Goal: Information Seeking & Learning: Learn about a topic

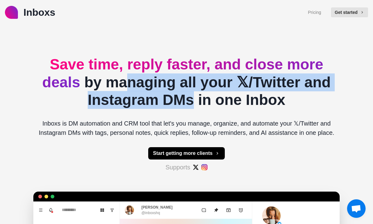
drag, startPoint x: 120, startPoint y: 83, endPoint x: 190, endPoint y: 102, distance: 72.4
click at [191, 102] on h2 "Save time, reply faster, and close more deals by managing all your 𝕏/Twitter an…" at bounding box center [186, 82] width 307 height 53
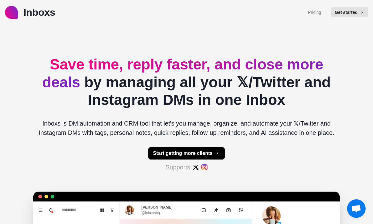
click at [302, 100] on h2 "Save time, reply faster, and close more deals by managing all your 𝕏/Twitter an…" at bounding box center [186, 82] width 307 height 53
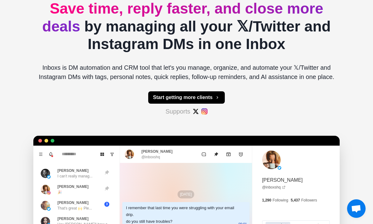
scroll to position [58, 0]
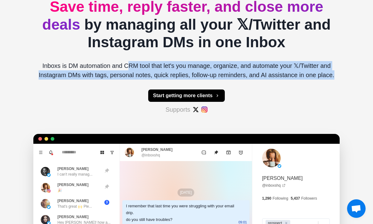
drag, startPoint x: 132, startPoint y: 66, endPoint x: 251, endPoint y: 78, distance: 119.6
click at [251, 78] on p "Inboxs is DM automation and CRM tool that let's you manage, organize, and autom…" at bounding box center [186, 70] width 307 height 19
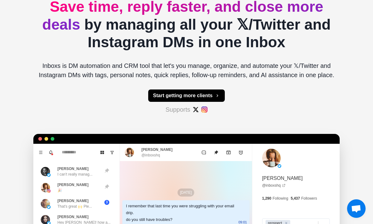
click at [345, 84] on div "Inboxs Pricing Get started Save time, reply faster, and close more deals by man…" at bounding box center [186, 136] width 373 height 388
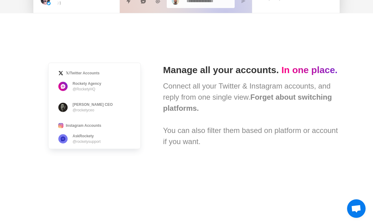
scroll to position [373, 0]
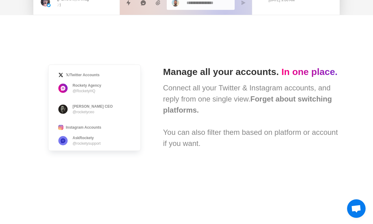
click at [336, 36] on div "𝕏/Twitter Accounts Rockety Agency @RocketyHQ [PERSON_NAME] · Rockety CEO @rocke…" at bounding box center [186, 107] width 307 height 185
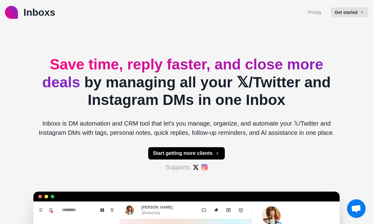
scroll to position [0, 0]
click at [318, 12] on link "Pricing" at bounding box center [314, 12] width 13 height 6
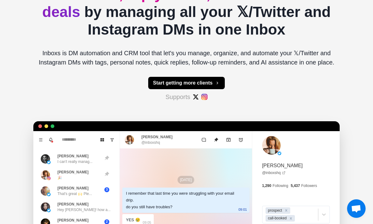
scroll to position [70, 0]
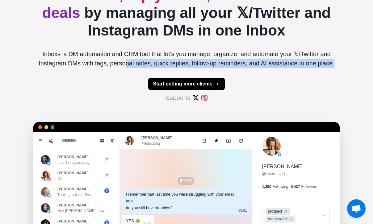
drag, startPoint x: 126, startPoint y: 62, endPoint x: 125, endPoint y: 87, distance: 25.0
click at [125, 87] on div "Save time, reply faster, and close more deals by managing all your 𝕏/Twitter an…" at bounding box center [186, 136] width 307 height 363
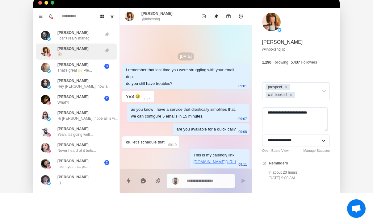
scroll to position [192, 0]
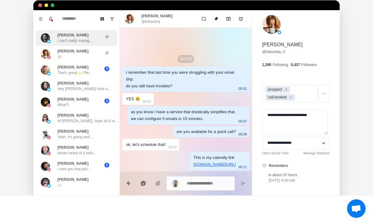
click at [79, 36] on p "[PERSON_NAME]" at bounding box center [72, 35] width 31 height 6
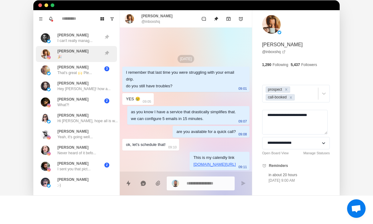
click at [80, 50] on div "[PERSON_NAME] 🎉" at bounding box center [70, 54] width 58 height 11
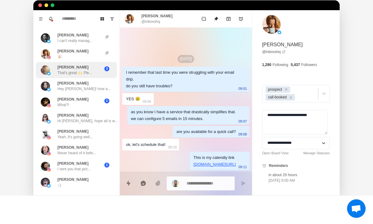
click at [80, 77] on div "[PERSON_NAME] That's great 🙌 Ple... 3" at bounding box center [76, 70] width 81 height 16
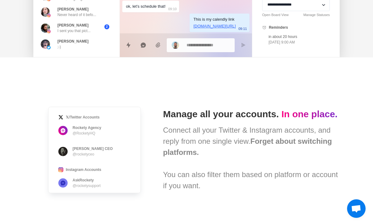
scroll to position [380, 0]
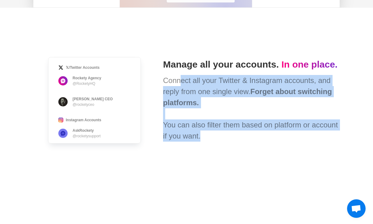
drag, startPoint x: 182, startPoint y: 79, endPoint x: 200, endPoint y: 142, distance: 65.4
click at [200, 142] on div "𝕏/Twitter Accounts Rockety Agency @RocketyHQ [PERSON_NAME] · Rockety CEO @rocke…" at bounding box center [186, 100] width 307 height 185
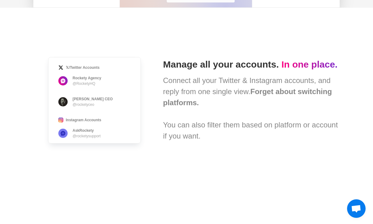
click at [203, 148] on div "𝕏/Twitter Accounts Rockety Agency @RocketyHQ [PERSON_NAME] · Rockety CEO @rocke…" at bounding box center [186, 100] width 307 height 185
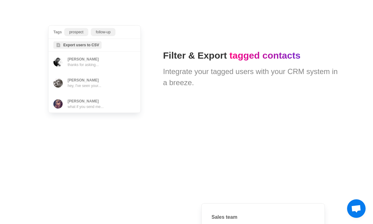
scroll to position [1529, 0]
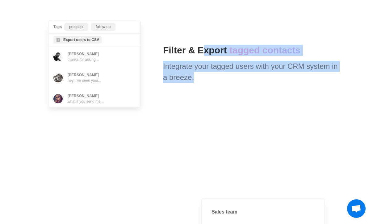
drag, startPoint x: 202, startPoint y: 49, endPoint x: 211, endPoint y: 105, distance: 56.1
click at [212, 105] on div "Tags prospect follow-up Export users to CSV [PERSON_NAME] thanks for asking... …" at bounding box center [186, 63] width 307 height 185
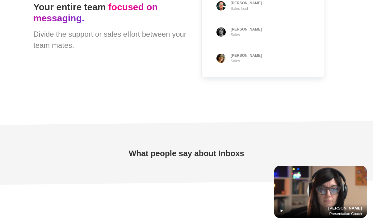
scroll to position [1751, 0]
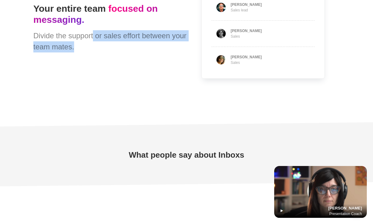
drag, startPoint x: 93, startPoint y: 35, endPoint x: 102, endPoint y: 51, distance: 18.6
click at [102, 51] on div "Divide the support or sales effort between your team mates." at bounding box center [109, 41] width 153 height 22
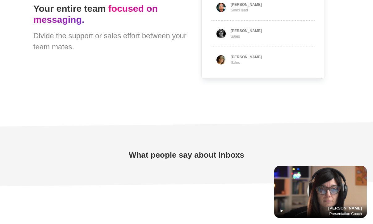
click at [106, 62] on div "Your entire team focused on messaging. Divide the support or sales effort betwe…" at bounding box center [186, 27] width 307 height 185
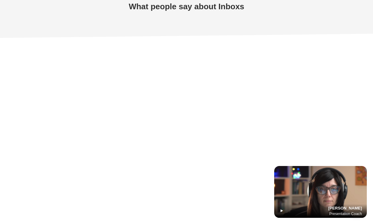
scroll to position [1905, 0]
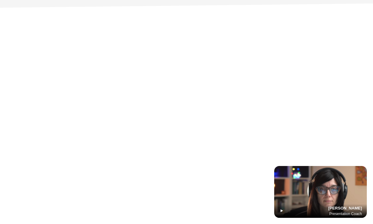
type textarea "*"
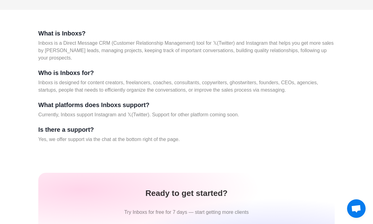
scroll to position [2546, 0]
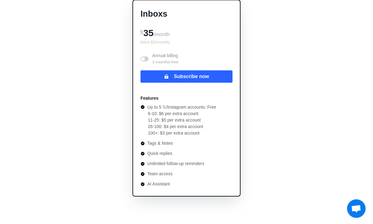
scroll to position [75, 0]
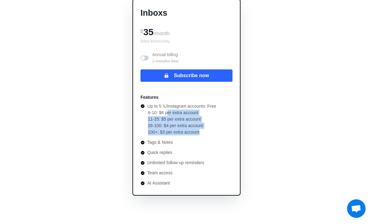
drag, startPoint x: 169, startPoint y: 114, endPoint x: 205, endPoint y: 132, distance: 40.0
click at [205, 133] on ul "6-10: $6 per extra account 11-25: $5 per extra account 26-100: $4 per extra acc…" at bounding box center [179, 123] width 76 height 26
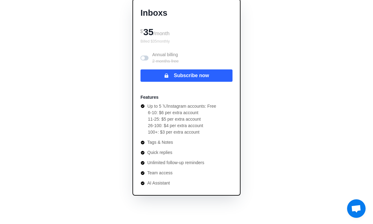
click at [206, 134] on li "100+: $3 per extra account" at bounding box center [182, 132] width 68 height 6
